Goal: Task Accomplishment & Management: Manage account settings

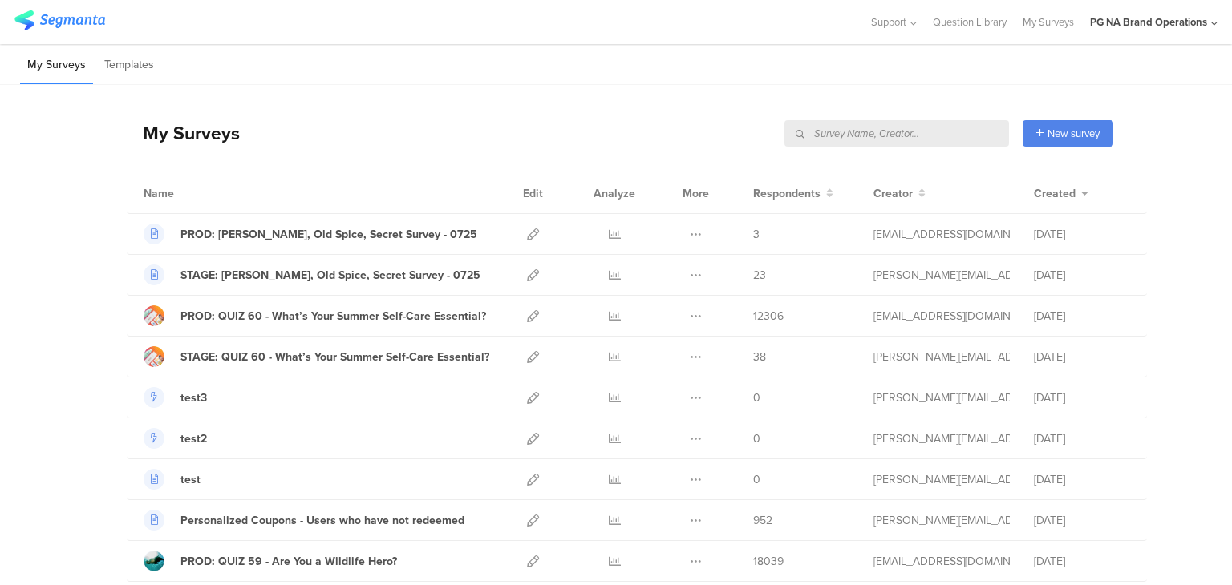
click at [930, 130] on input "text" at bounding box center [896, 133] width 225 height 26
type input "data"
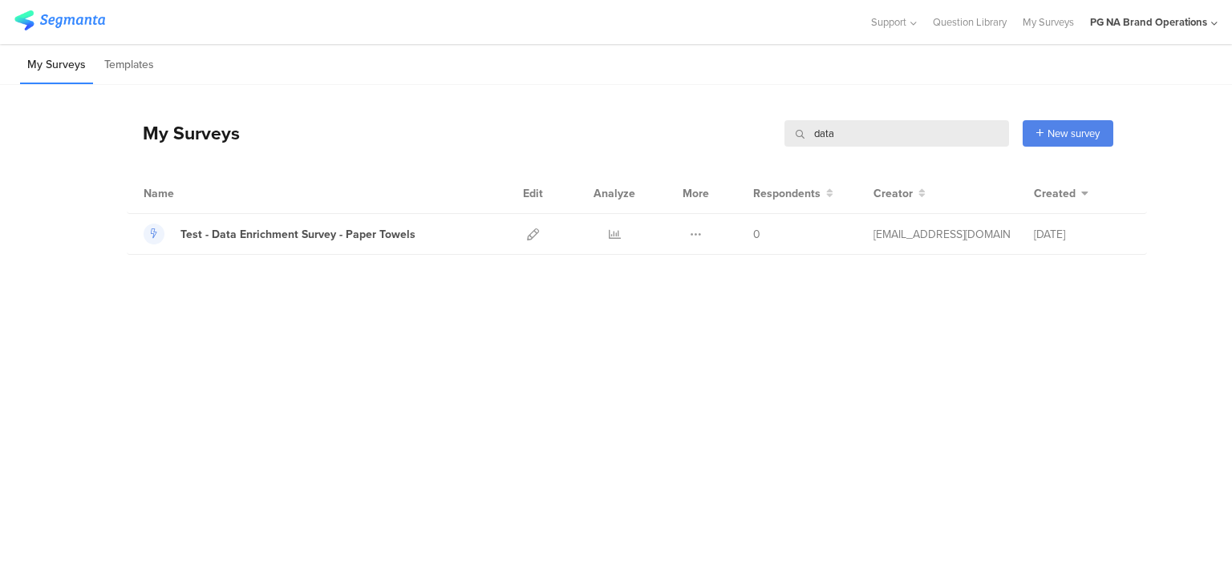
click at [828, 132] on input "data" at bounding box center [896, 133] width 225 height 26
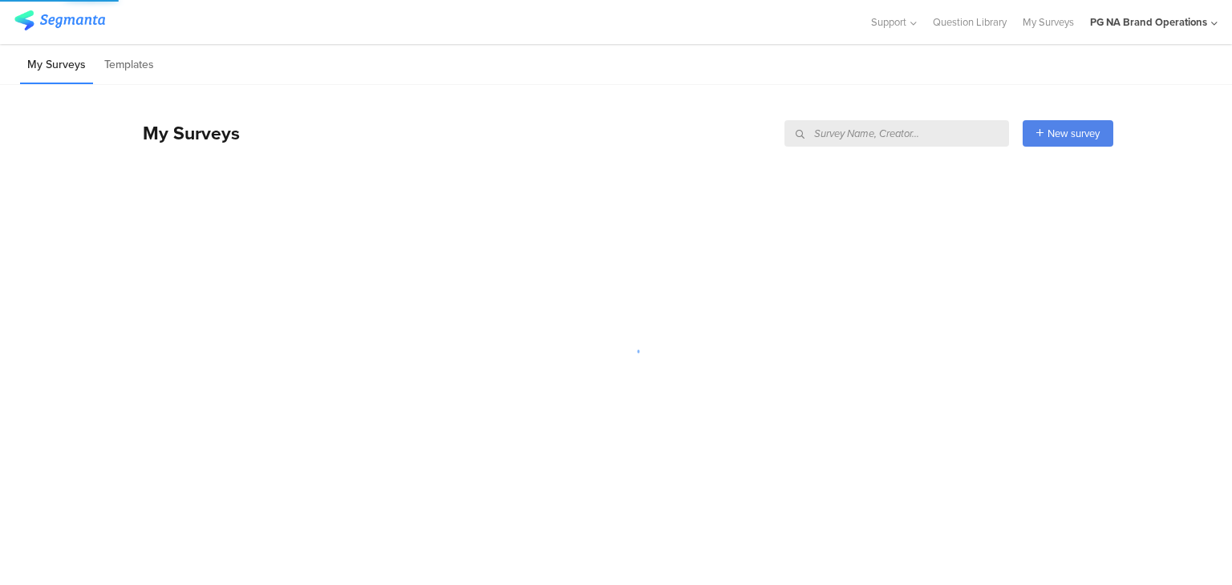
click at [644, 137] on div "My Surveys New survey Start from scratch Choose from templates" at bounding box center [620, 133] width 986 height 64
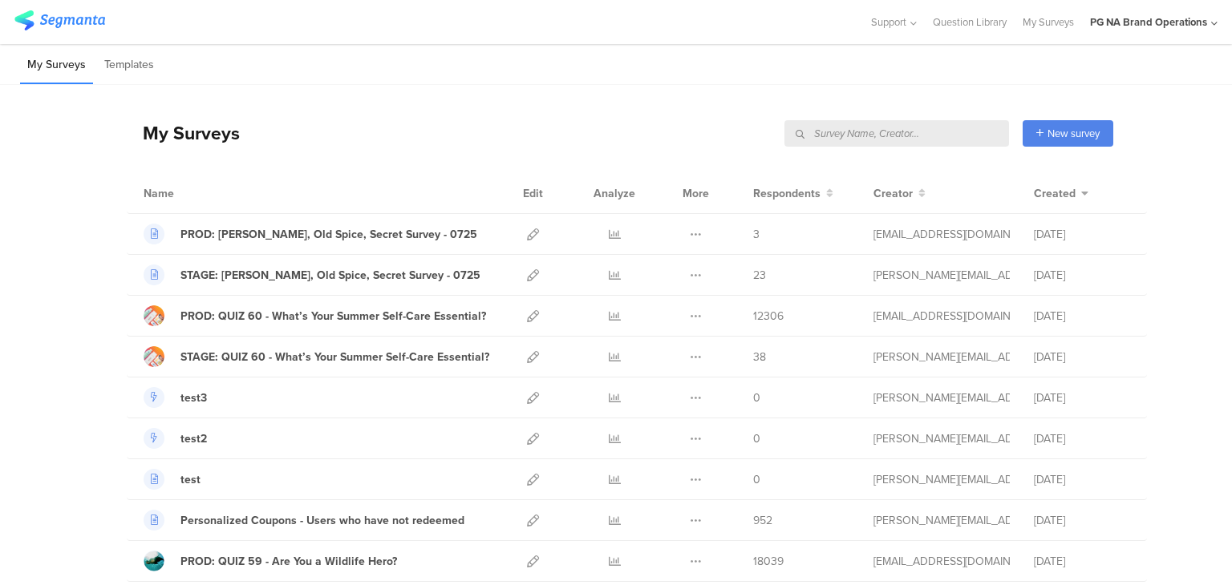
click at [954, 132] on input "text" at bounding box center [896, 133] width 225 height 26
type input "data"
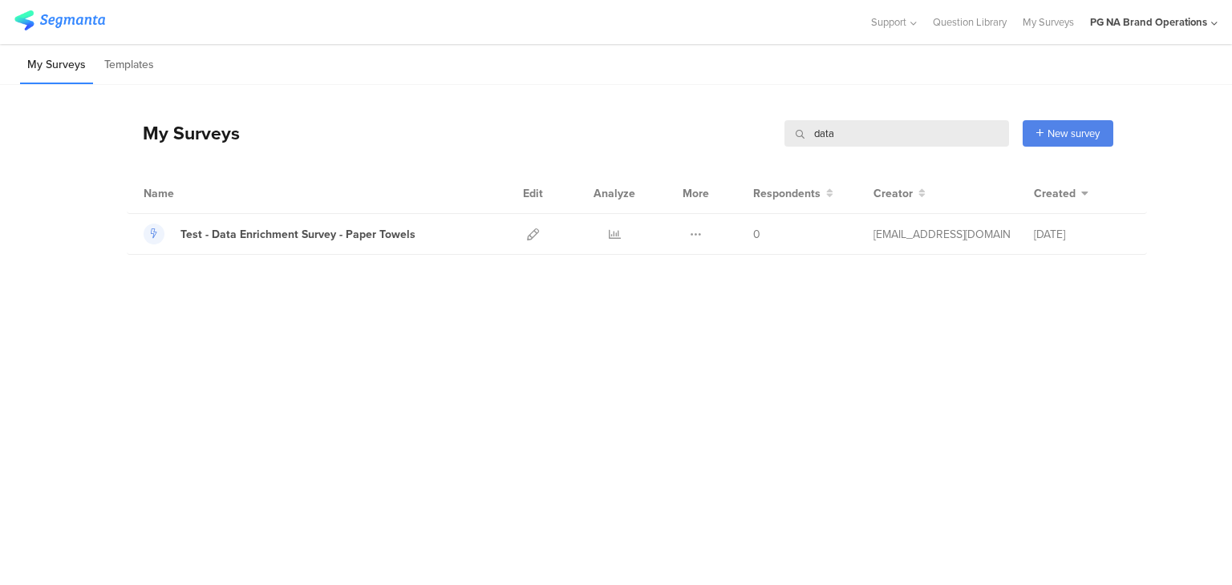
click at [815, 134] on input "data" at bounding box center [896, 133] width 225 height 26
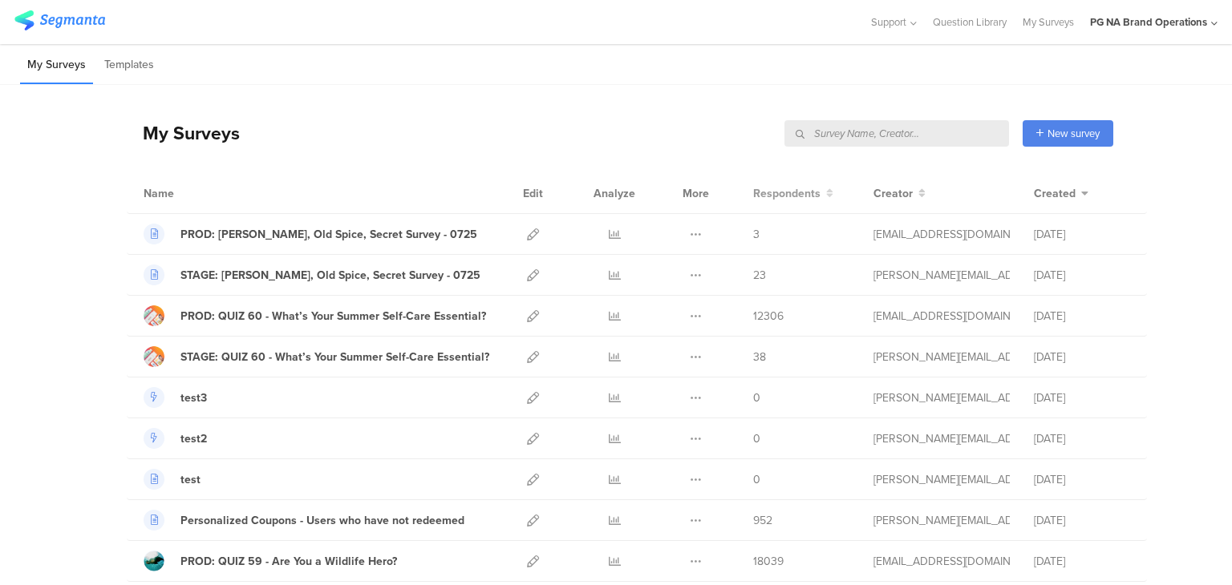
click at [762, 190] on span "Respondents" at bounding box center [786, 193] width 67 height 17
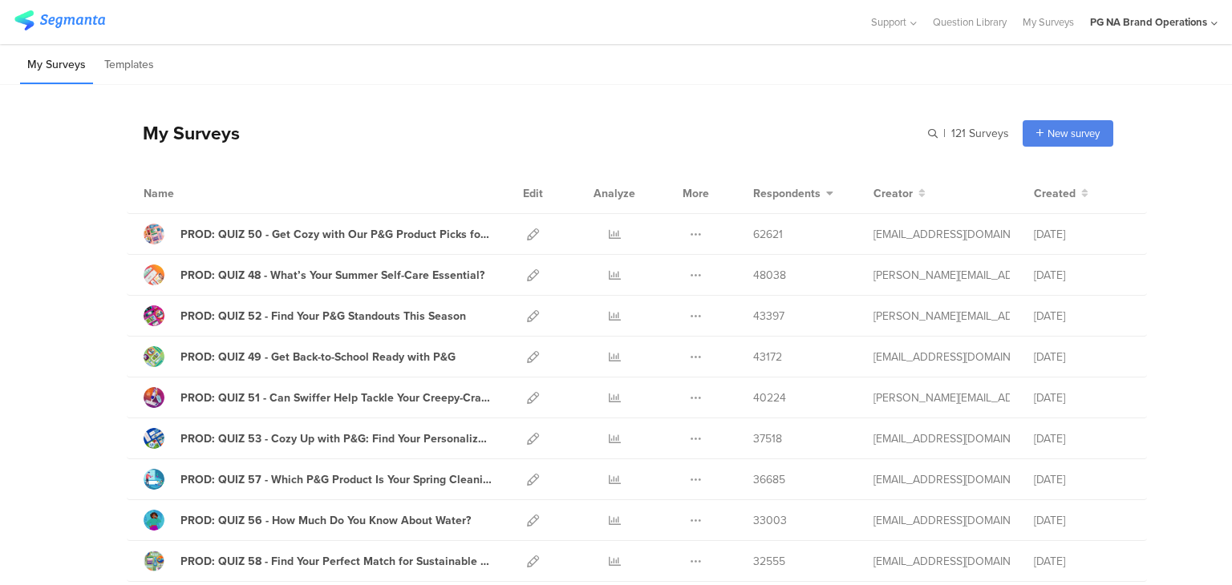
click at [1218, 18] on div "Support Help Center Live Chat Question Library My Surveys PG NA Brand Operation…" at bounding box center [616, 22] width 1232 height 44
click at [1215, 18] on icon at bounding box center [1214, 24] width 6 height 12
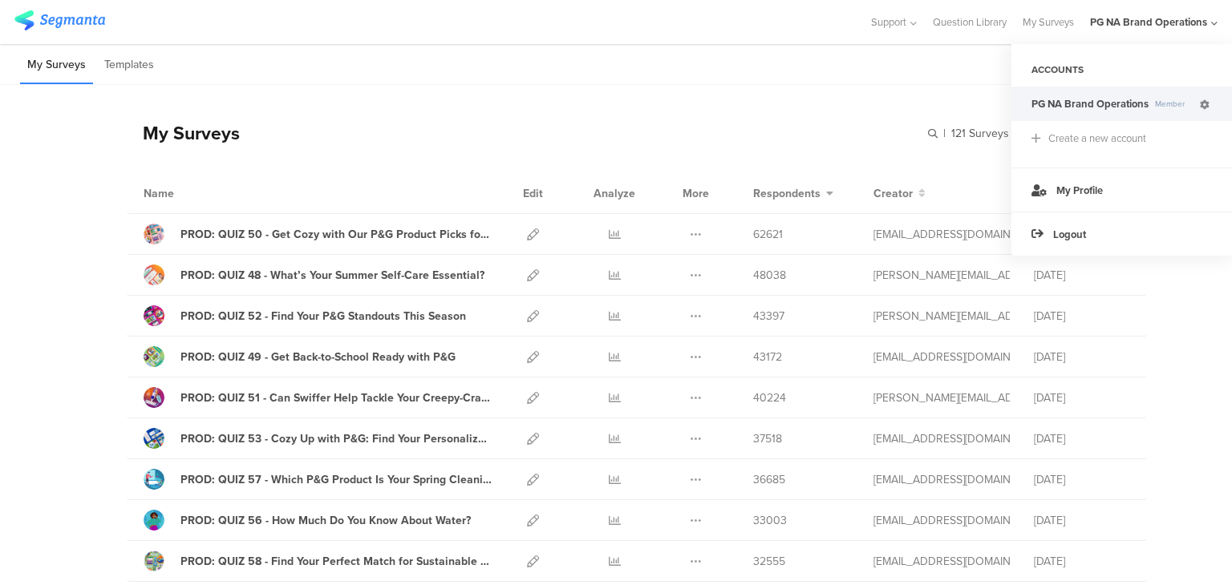
click at [1200, 103] on icon at bounding box center [1205, 105] width 10 height 10
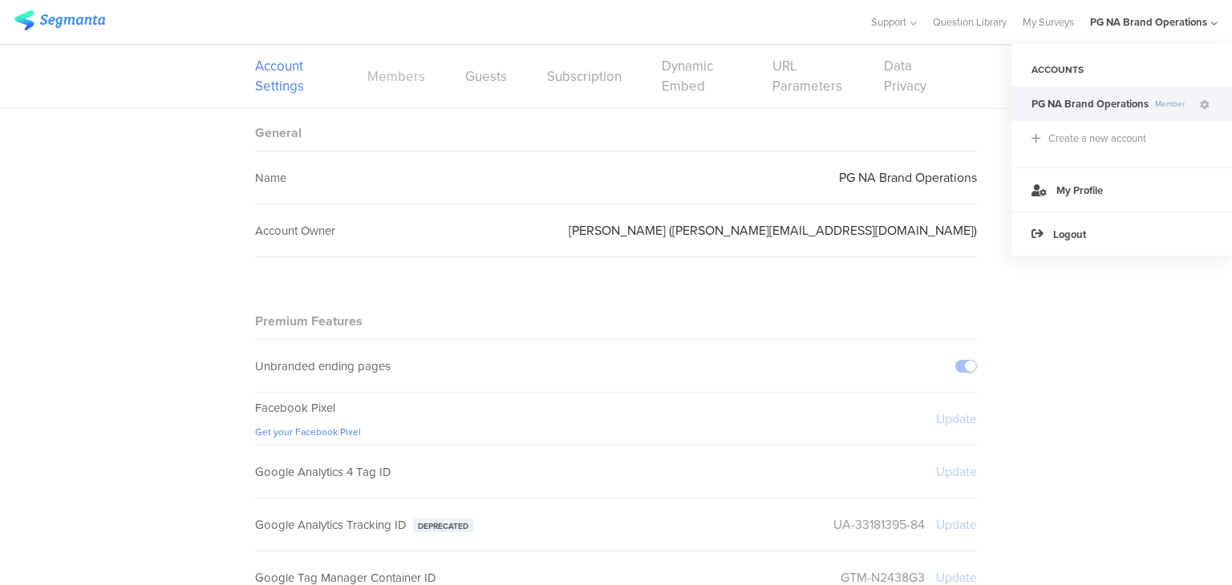
click at [403, 78] on link "Members" at bounding box center [396, 77] width 58 height 20
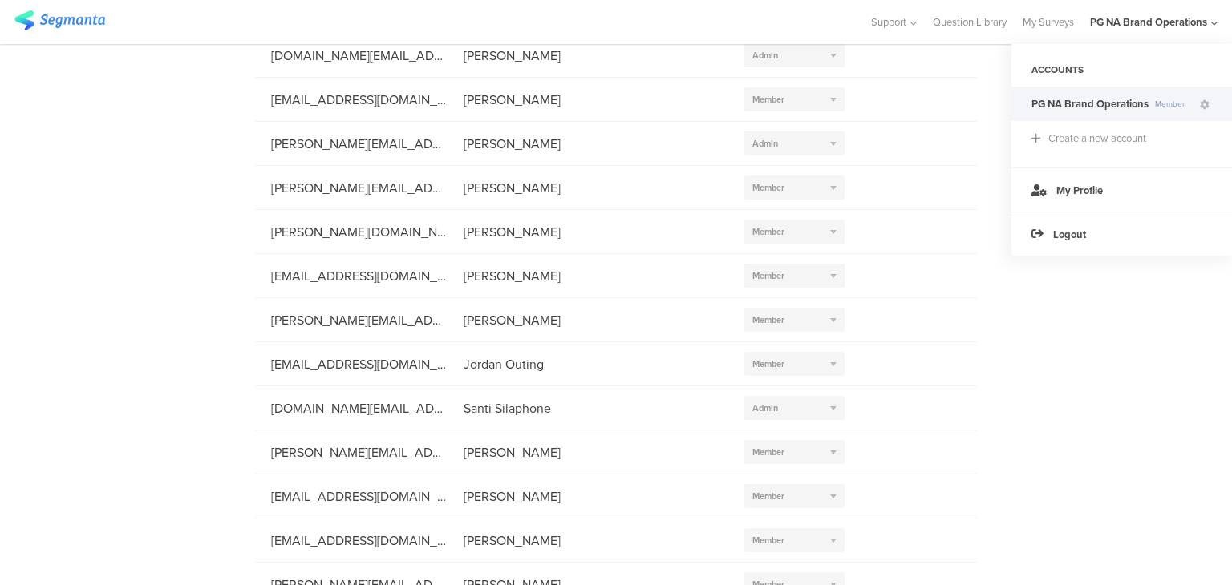
scroll to position [202, 0]
click at [64, 14] on img at bounding box center [59, 20] width 91 height 20
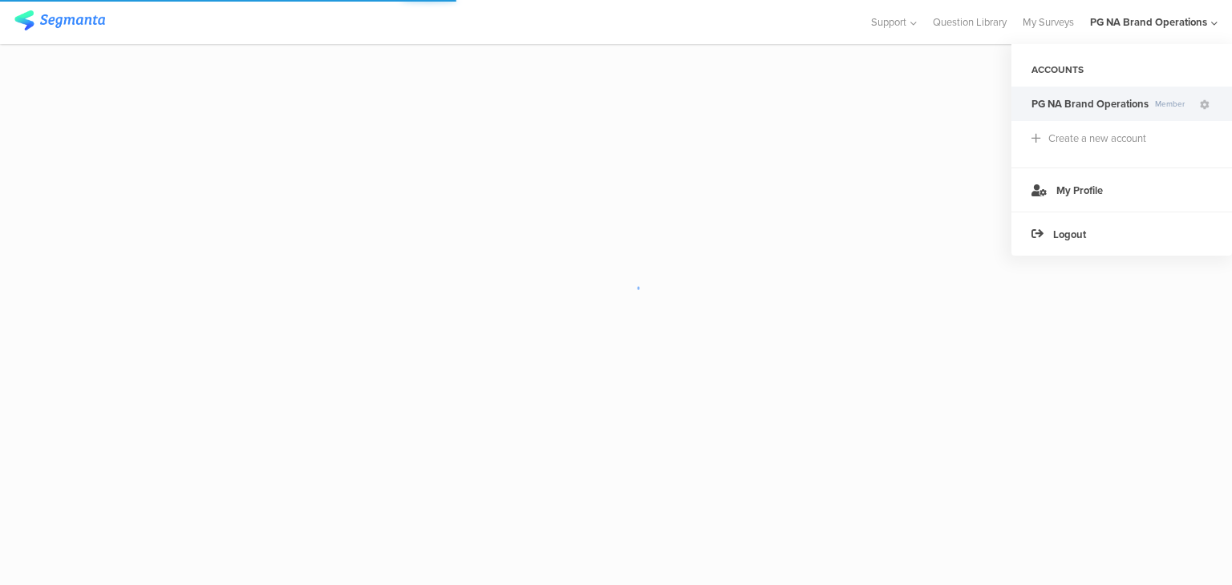
click at [1215, 23] on icon at bounding box center [1214, 24] width 6 height 12
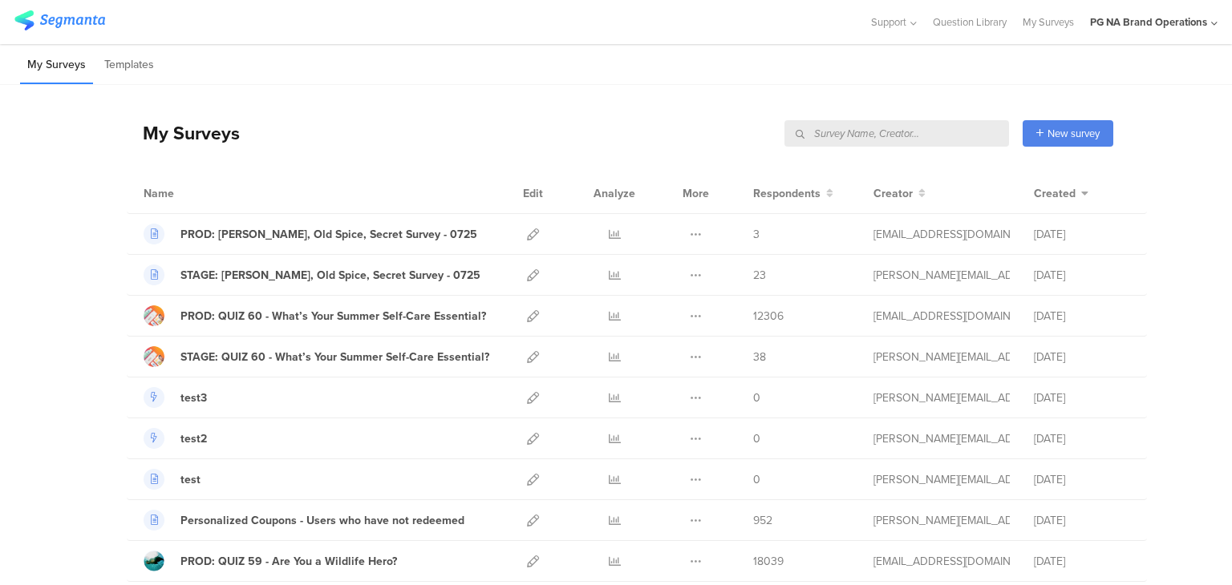
click at [945, 128] on input "text" at bounding box center [896, 133] width 225 height 26
type input "data"
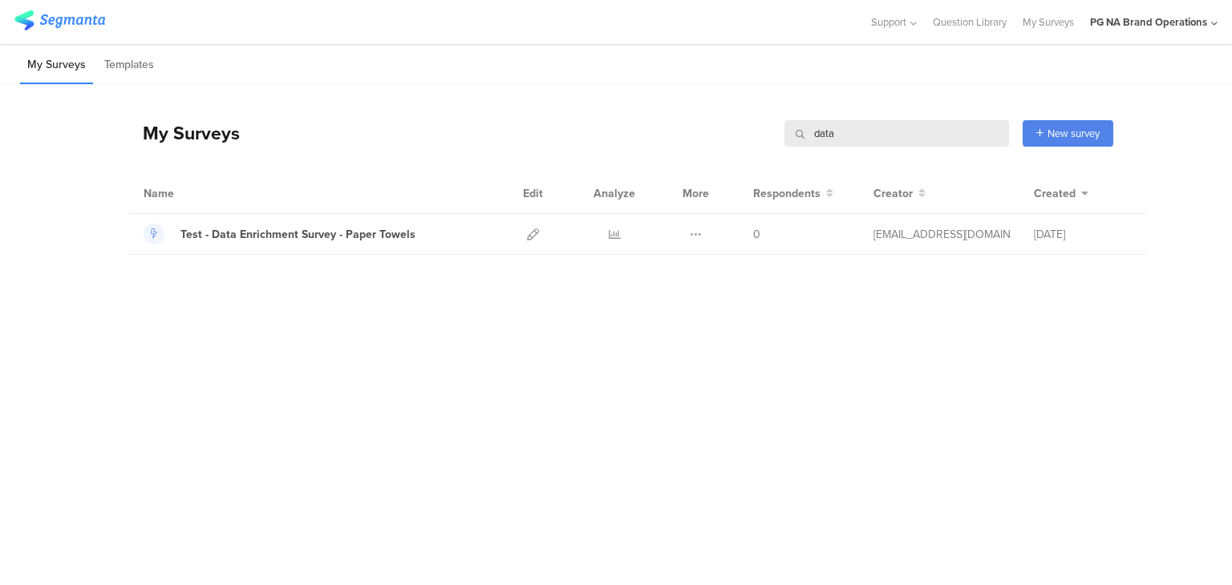
click at [1210, 24] on div "PG NA Brand Operations" at bounding box center [1154, 22] width 128 height 44
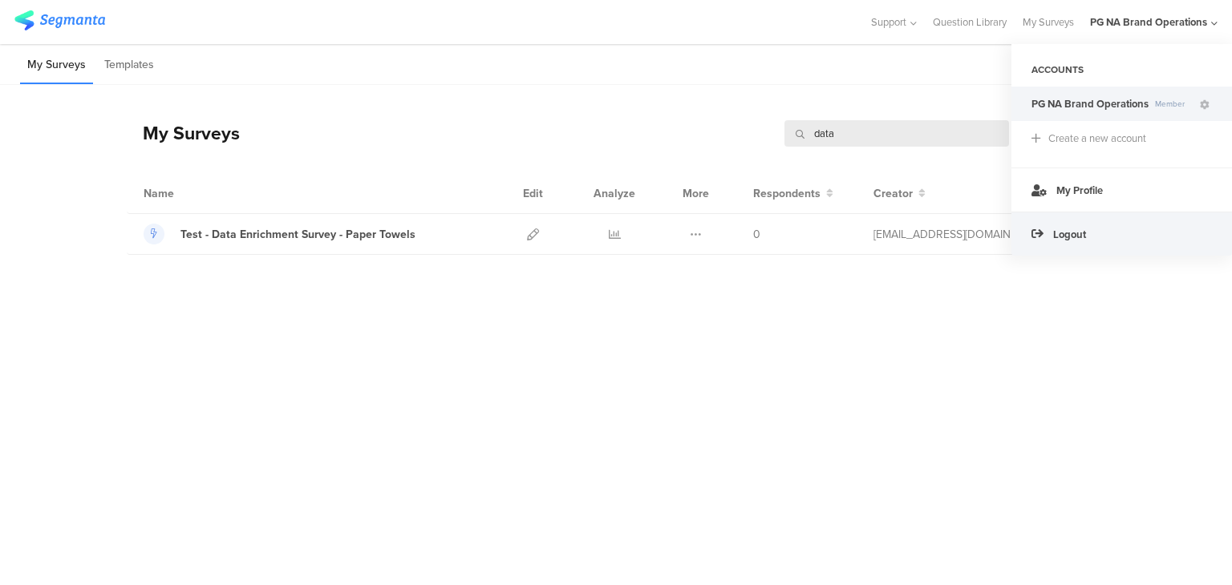
click at [1101, 242] on div "Logout" at bounding box center [1121, 234] width 221 height 44
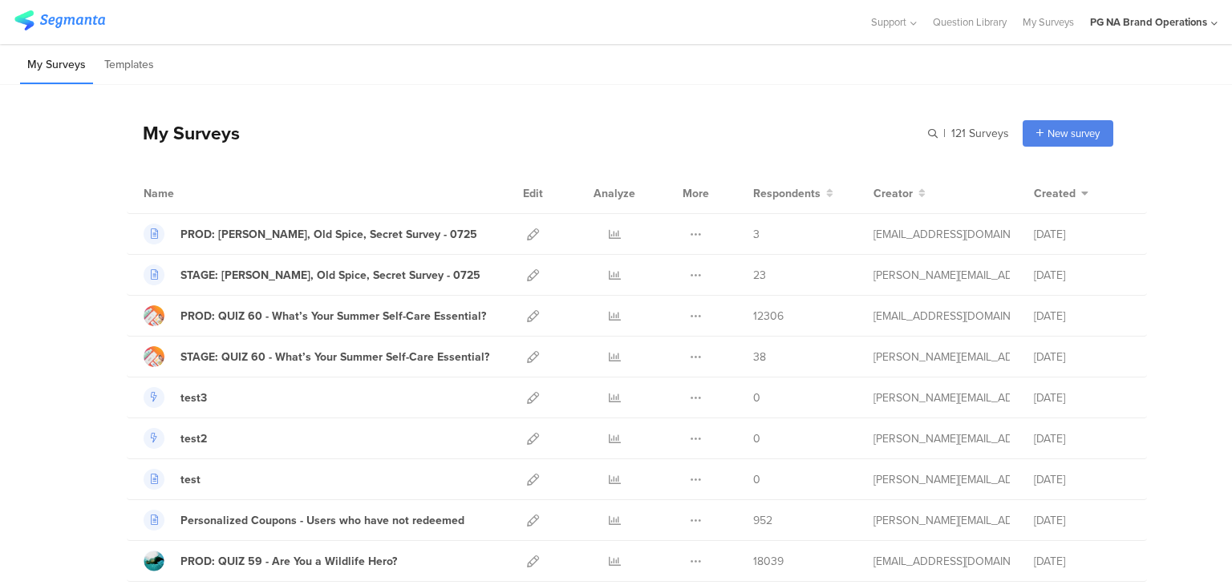
click at [1213, 23] on icon at bounding box center [1214, 24] width 6 height 12
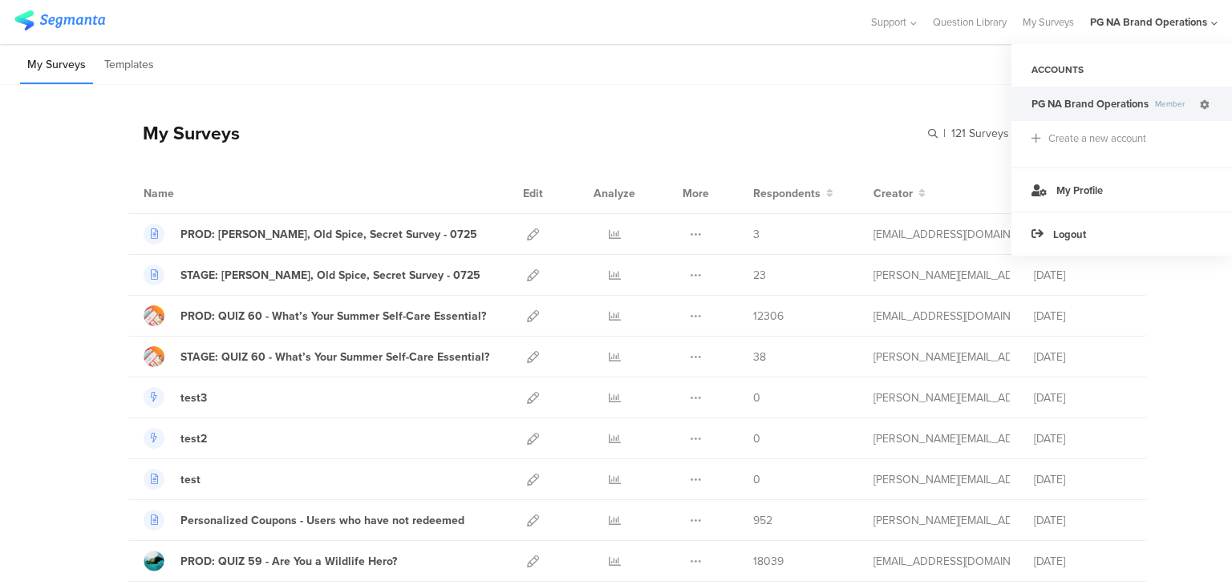
click at [1203, 103] on icon at bounding box center [1205, 105] width 10 height 10
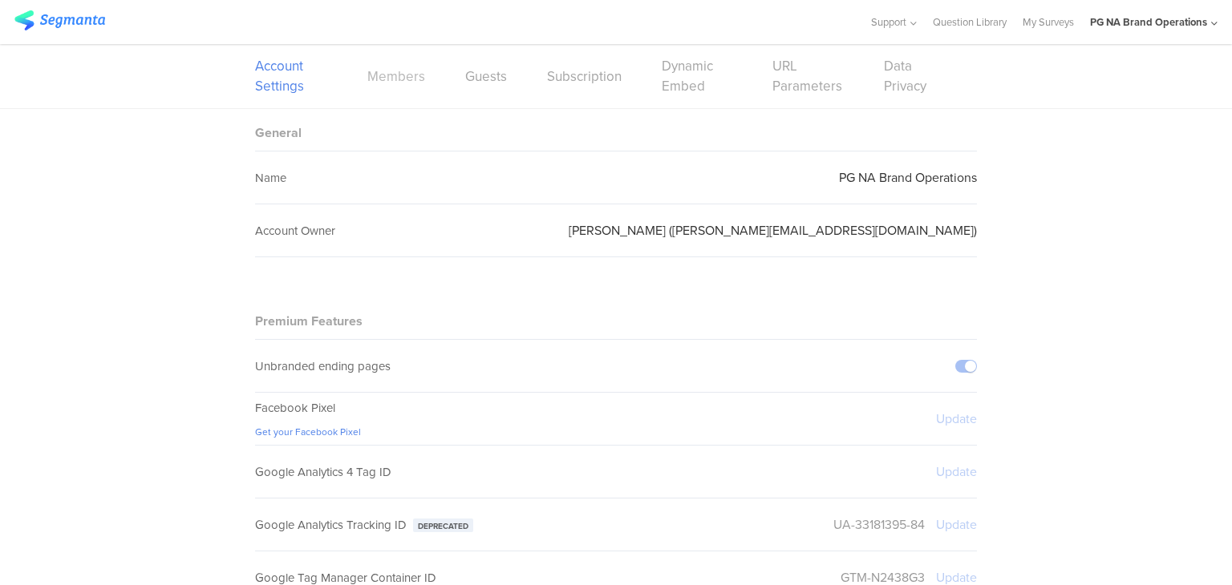
click at [393, 85] on link "Members" at bounding box center [396, 77] width 58 height 20
